Goal: Use online tool/utility: Utilize a website feature to perform a specific function

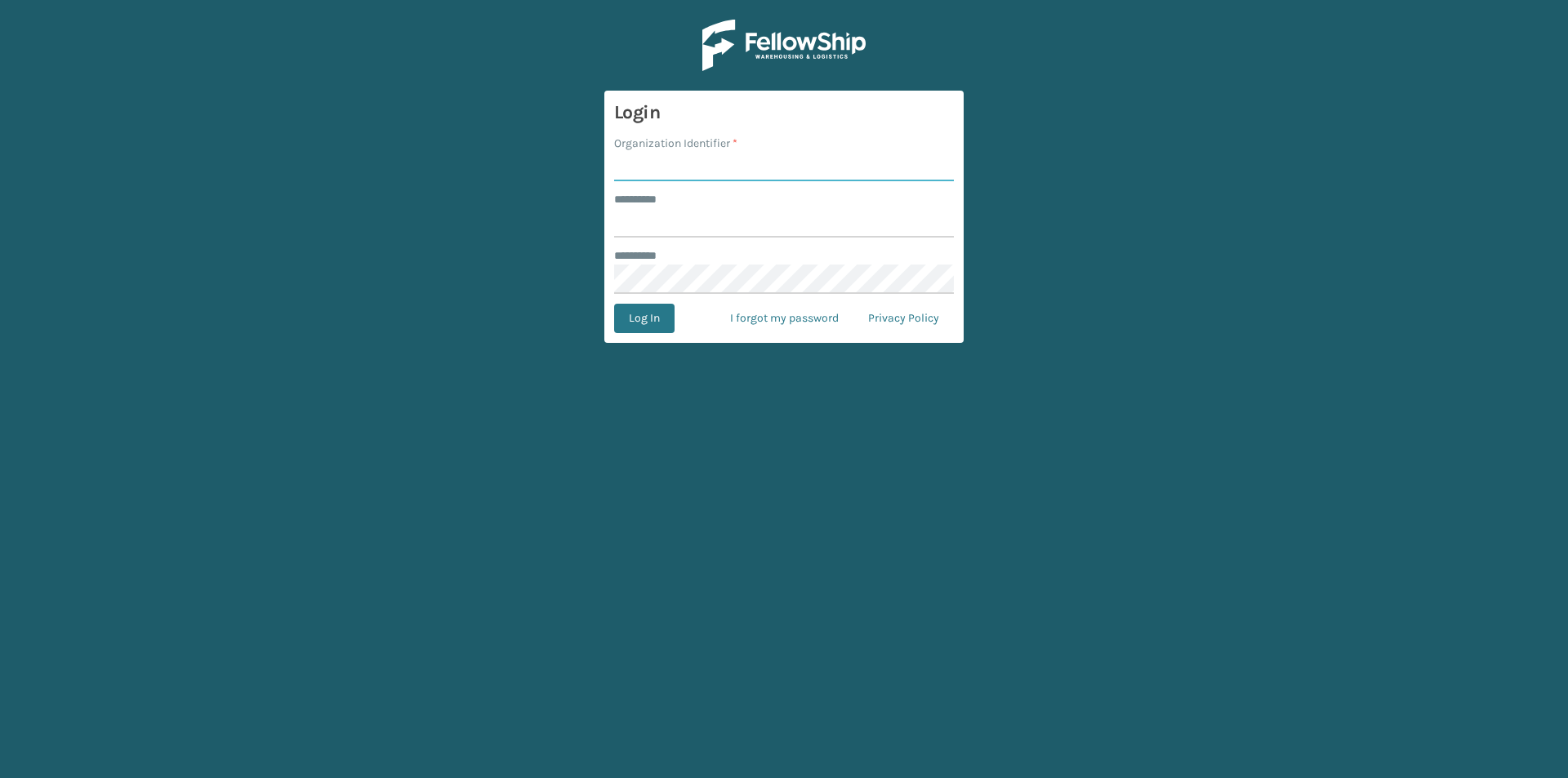
click at [710, 163] on input "Organization Identifier *" at bounding box center [784, 166] width 340 height 29
type input "SuperAdminOrganization"
click at [644, 231] on input "******** *" at bounding box center [784, 223] width 340 height 29
click at [614, 209] on div at bounding box center [614, 209] width 0 height 0
type input "******"
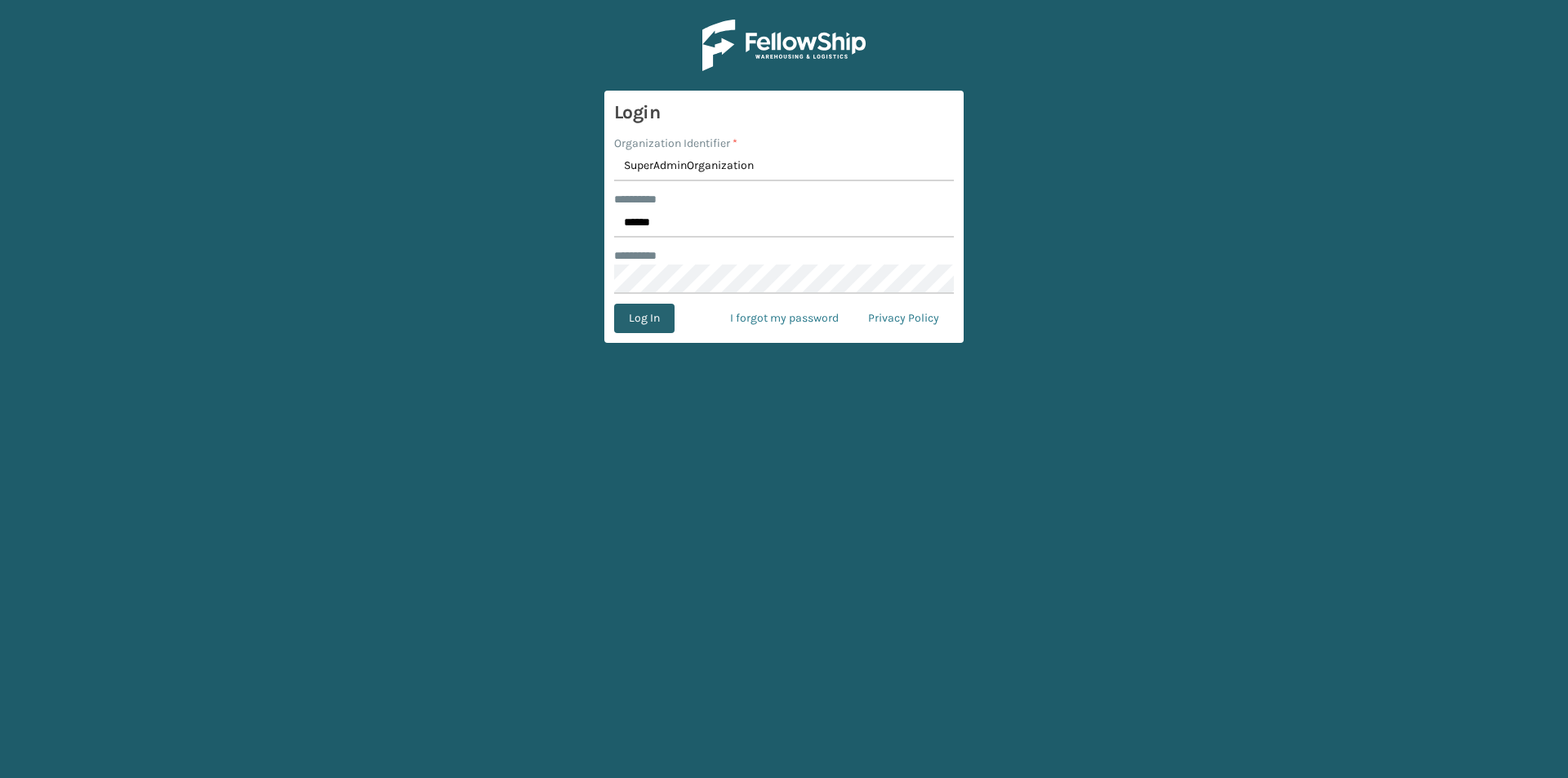
click at [637, 310] on button "Log In" at bounding box center [644, 318] width 61 height 29
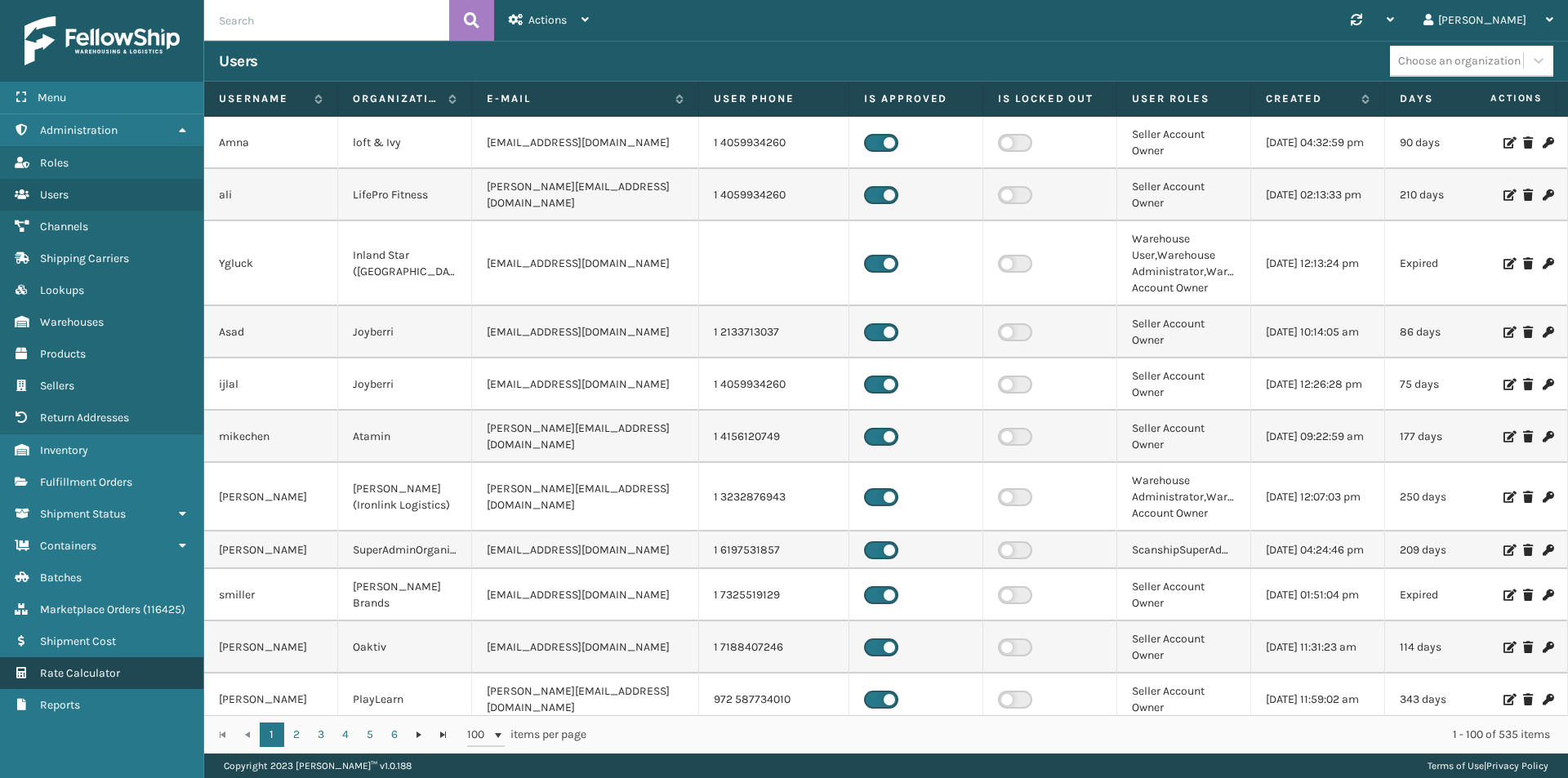
click at [95, 668] on span "Rate Calculator" at bounding box center [80, 672] width 80 height 14
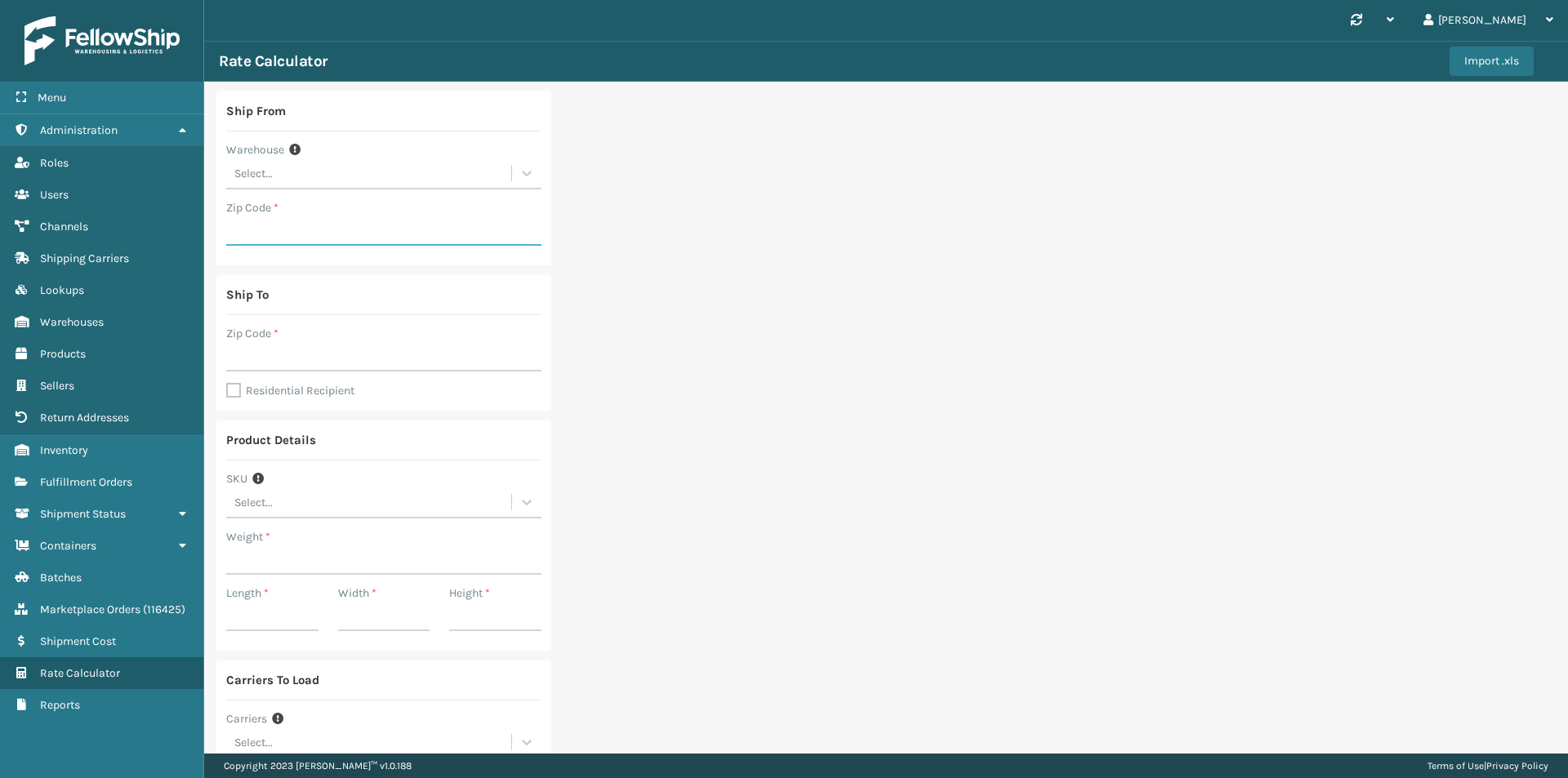
click at [310, 231] on input "Zip Code *" at bounding box center [383, 231] width 315 height 29
paste input "92336"
type input "92336"
click at [296, 365] on input "Zip Code *" at bounding box center [383, 356] width 315 height 29
paste input "18102"
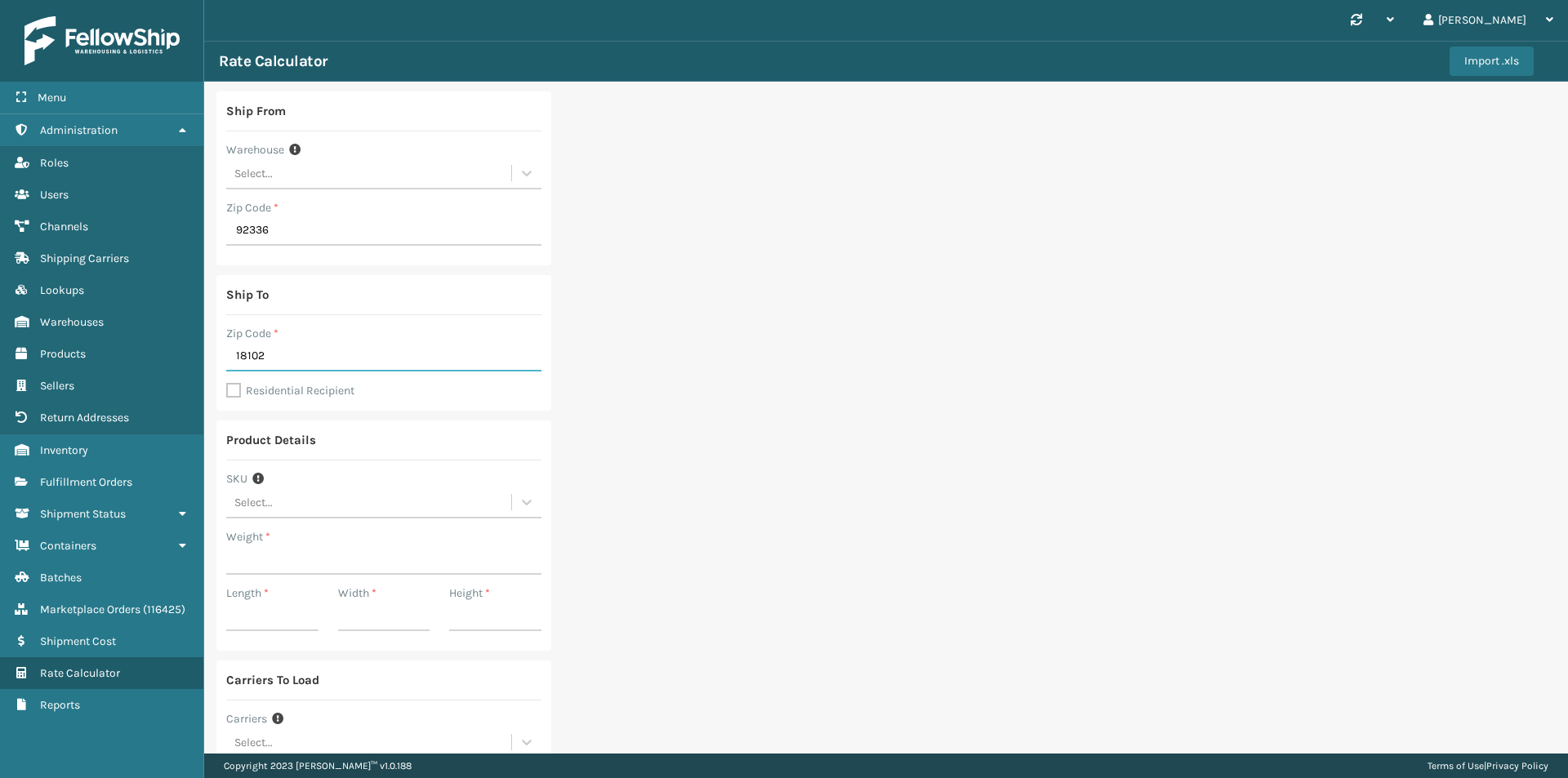
type input "18102"
click at [233, 391] on label "Residential Recipient" at bounding box center [290, 390] width 128 height 14
click at [227, 383] on input "Residential Recipient" at bounding box center [226, 382] width 1 height 2
checkbox input "true"
click at [381, 561] on input "Weight *" at bounding box center [383, 559] width 315 height 29
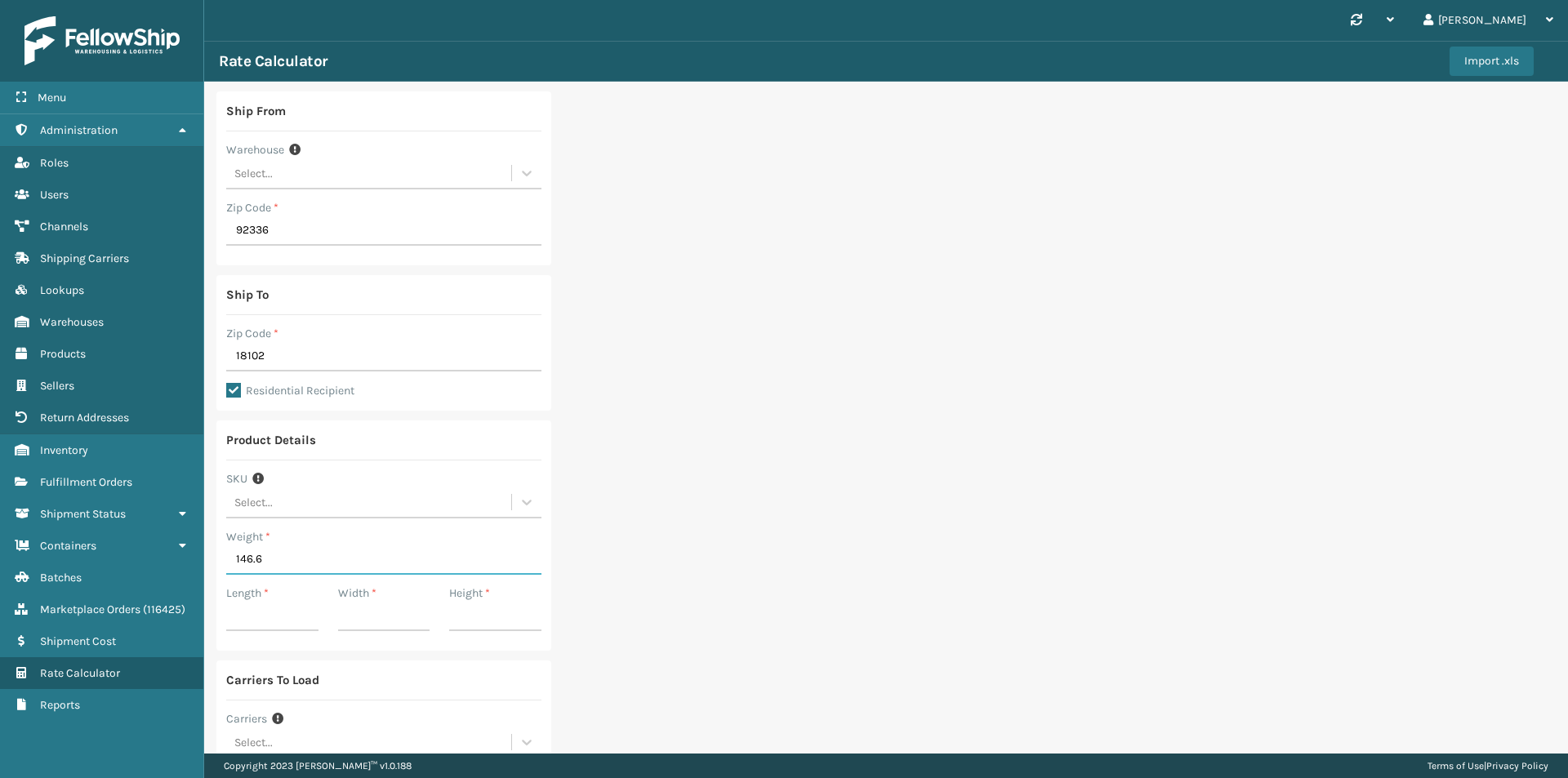
type input "146.6"
click at [288, 628] on input "Length *" at bounding box center [272, 616] width 92 height 29
type input "46"
type input "13"
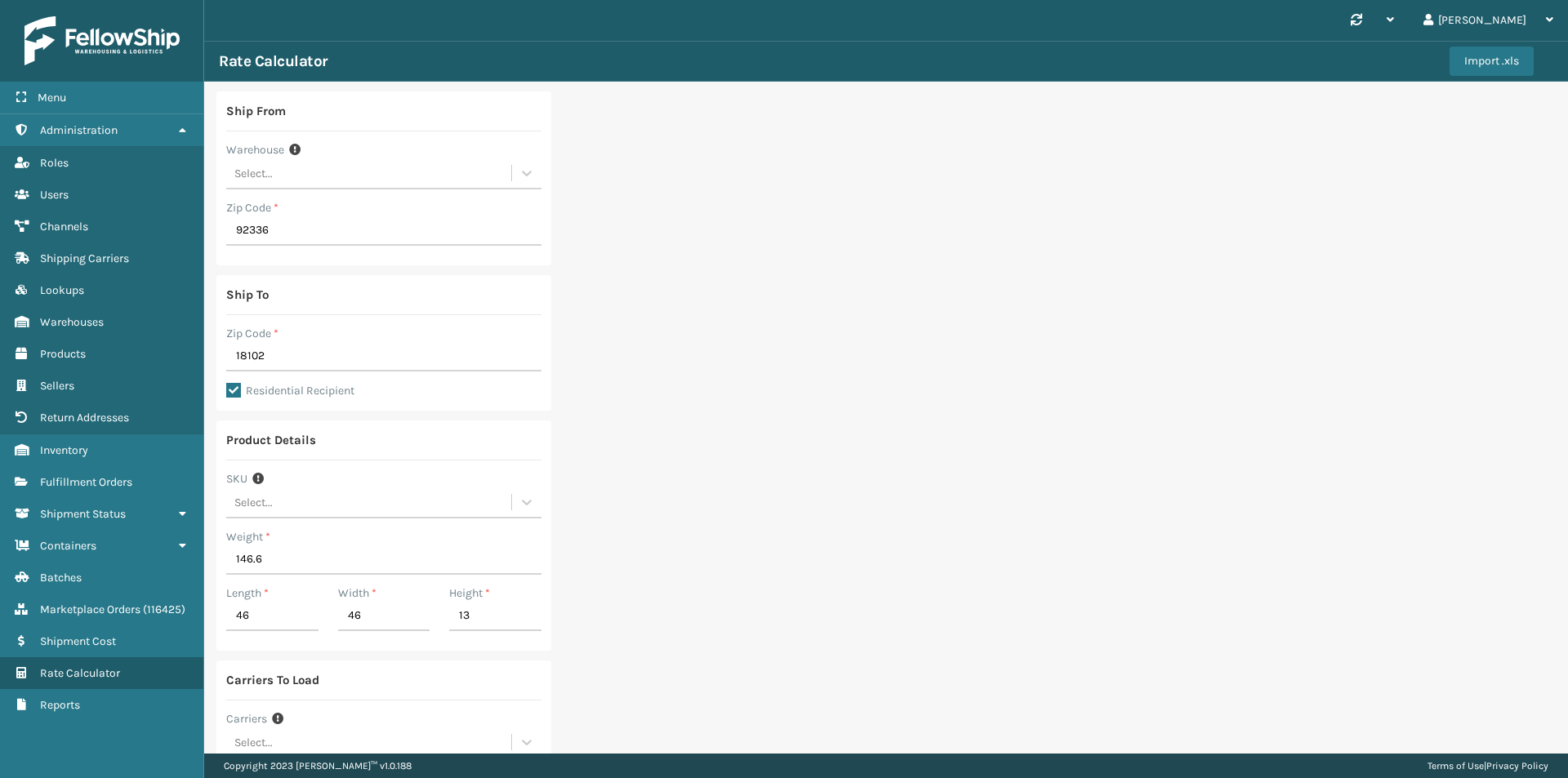
click at [619, 557] on div "Ship From Warehouse Select... Zip Code * 92336 Ship To Zip Code * 18102 Residen…" at bounding box center [886, 489] width 1364 height 814
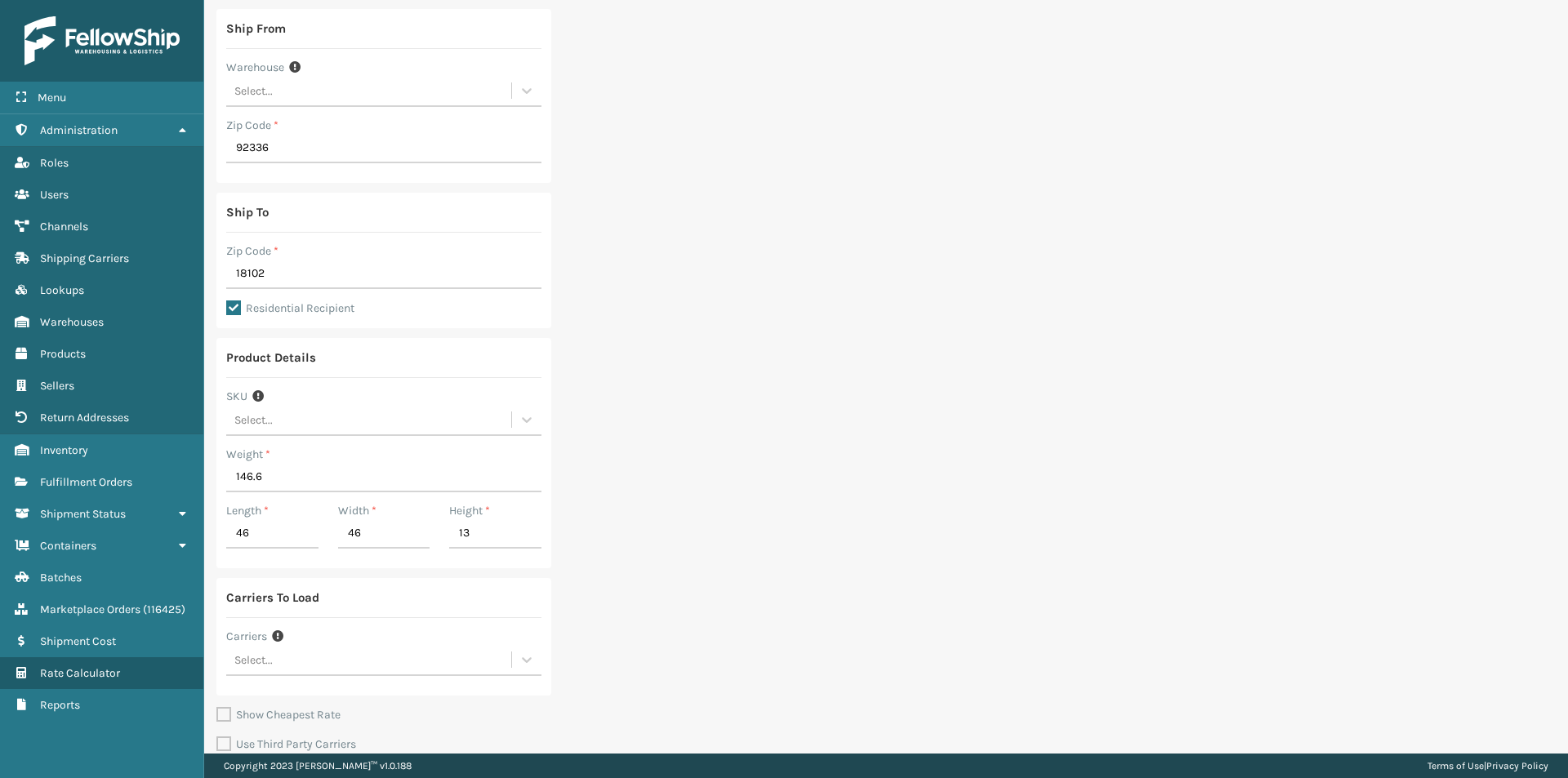
scroll to position [142, 0]
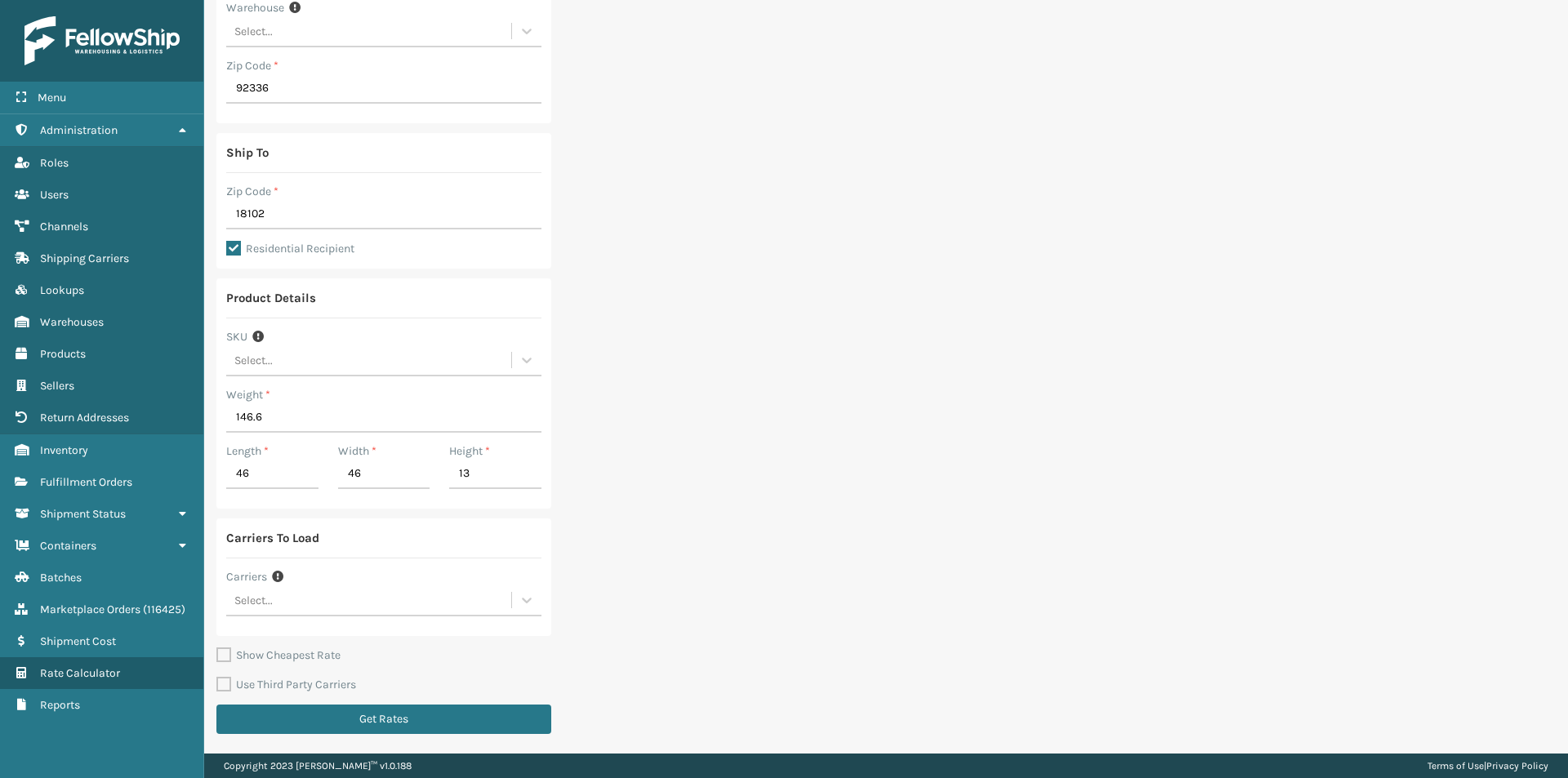
click at [325, 603] on div "Select..." at bounding box center [369, 600] width 285 height 27
type input "[PERSON_NAME]"
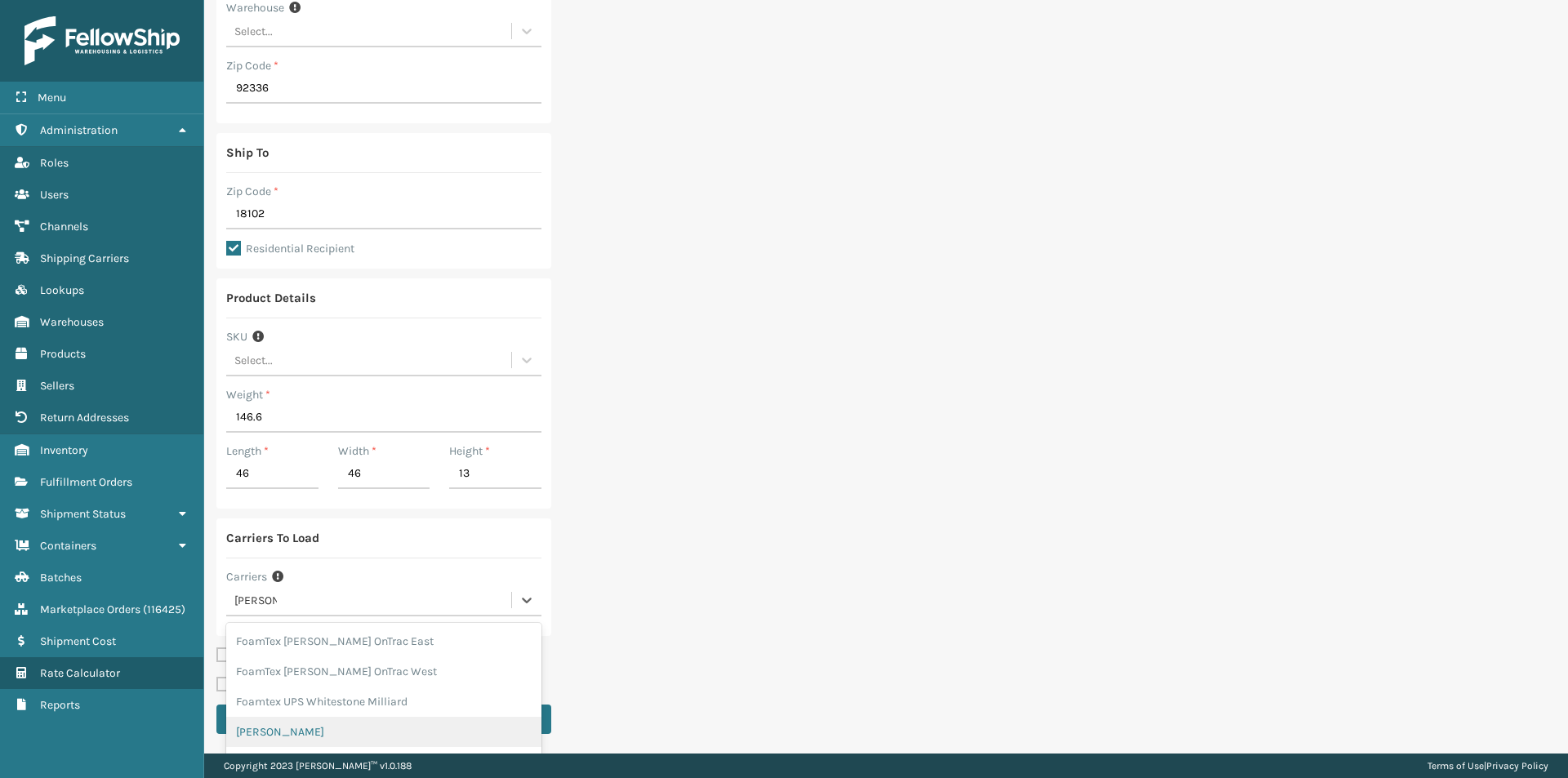
click at [294, 727] on div "[PERSON_NAME]" at bounding box center [383, 731] width 315 height 30
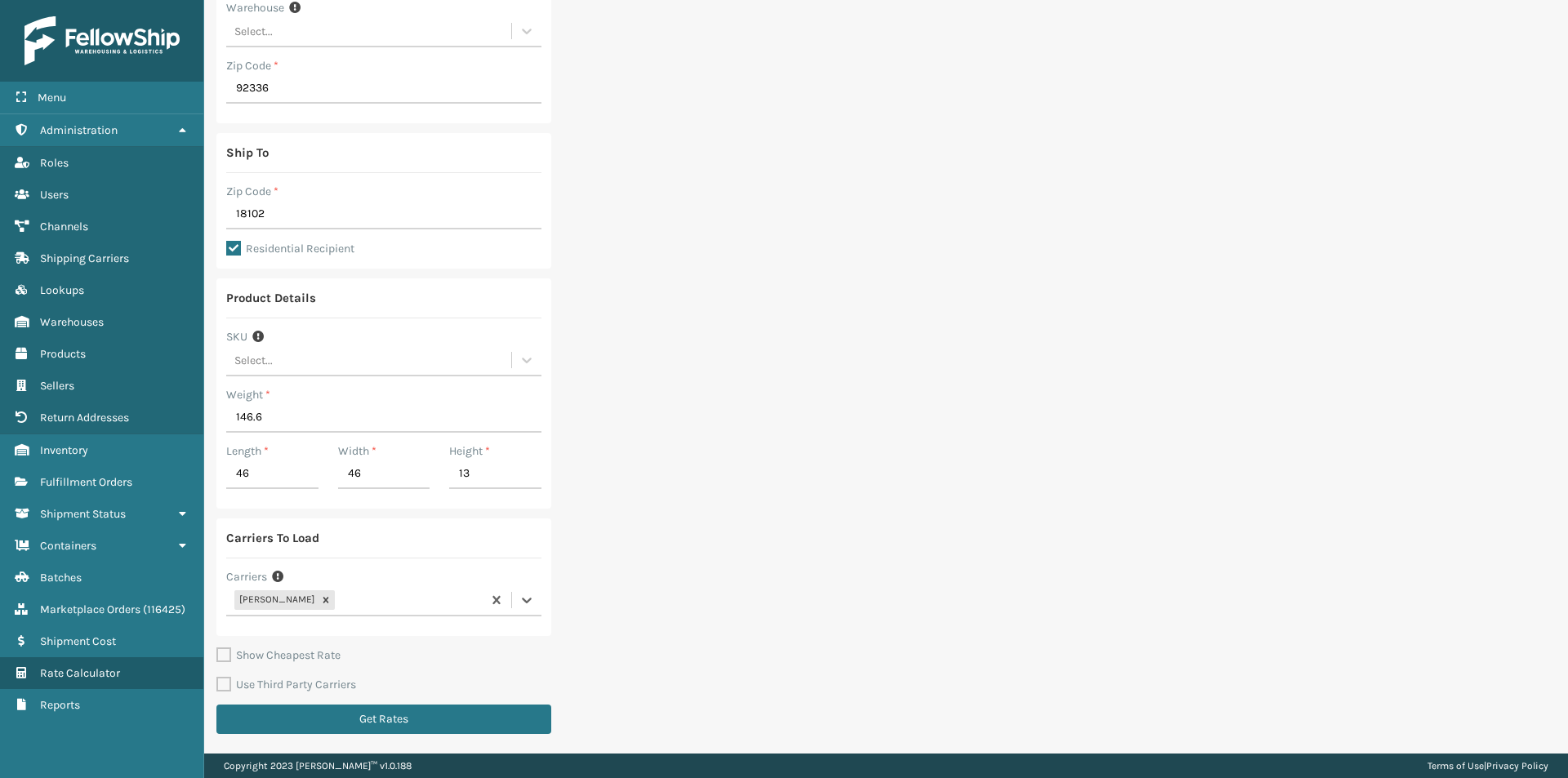
click at [311, 658] on label "Show Cheapest Rate" at bounding box center [278, 654] width 124 height 14
click at [217, 777] on input "Show Cheapest Rate" at bounding box center [216, 788] width 1 height 2
checkbox input "true"
click at [307, 711] on button "Get Rates" at bounding box center [383, 719] width 335 height 29
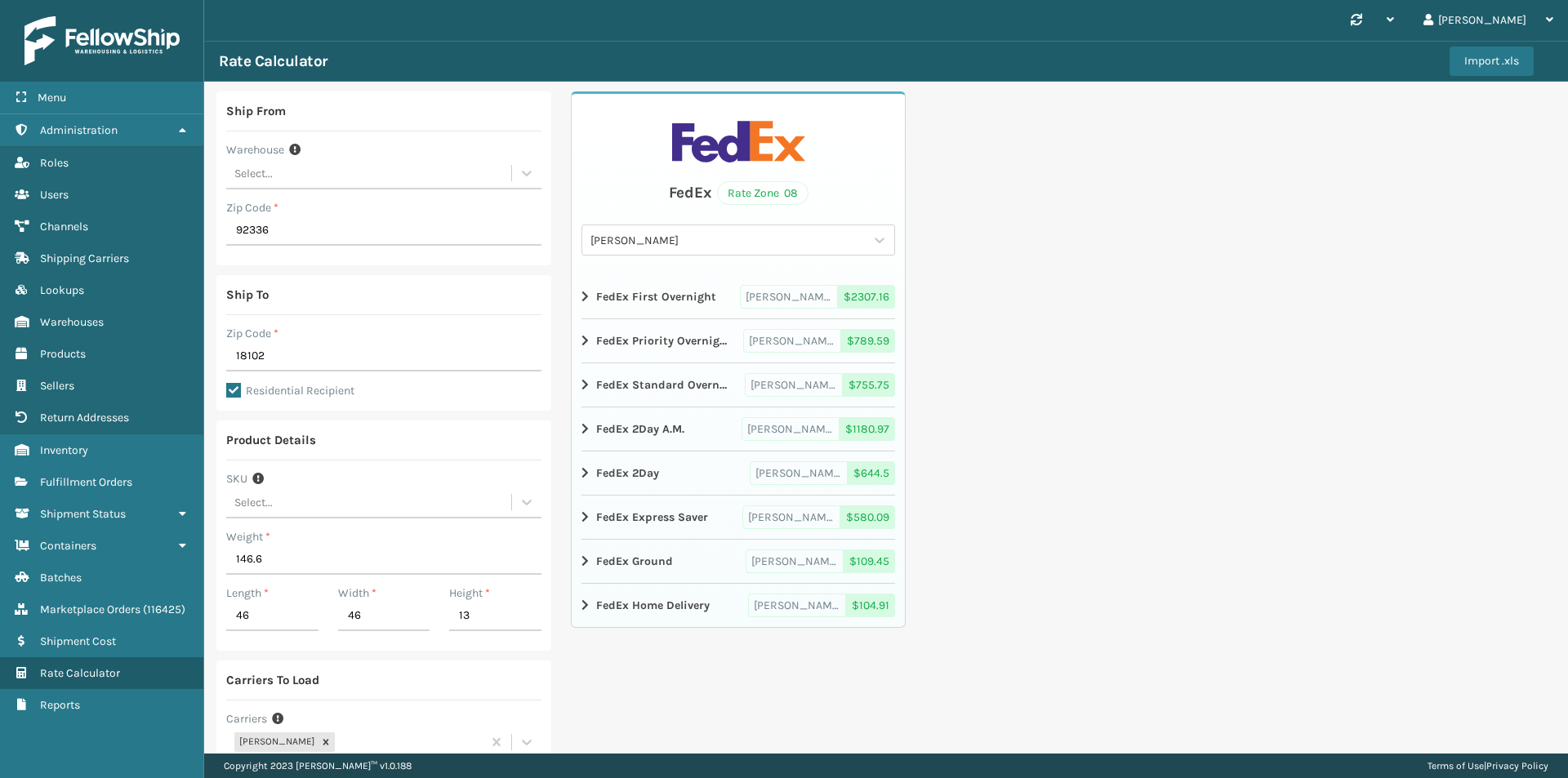
click at [1024, 321] on div "Ship From Warehouse Select... Zip Code * 92336 Ship To Zip Code * 18102 Residen…" at bounding box center [886, 489] width 1364 height 814
click at [592, 602] on div "FedEx Home Delivery" at bounding box center [645, 605] width 128 height 24
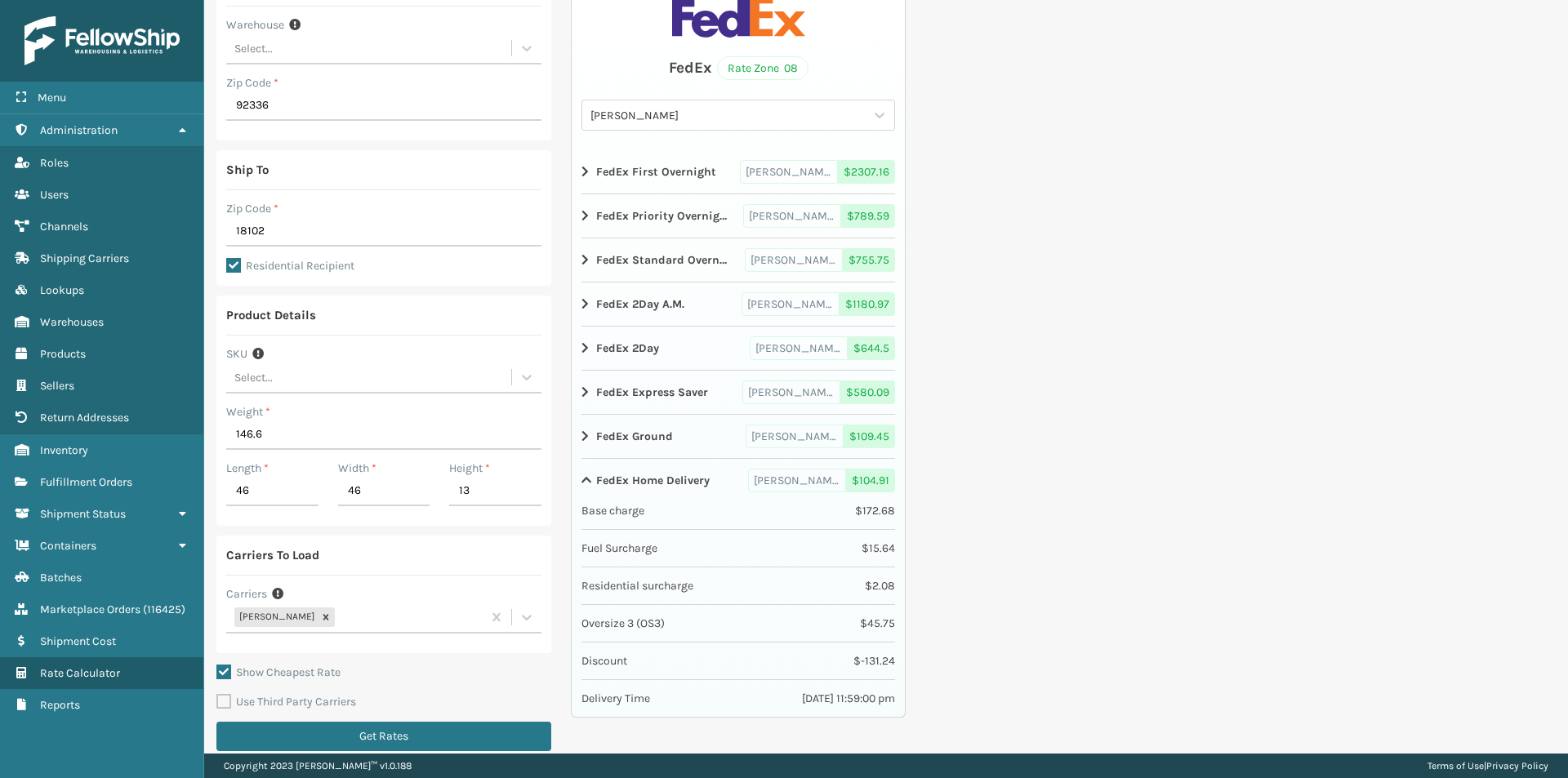
scroll to position [142, 0]
